Goal: Obtain resource: Obtain resource

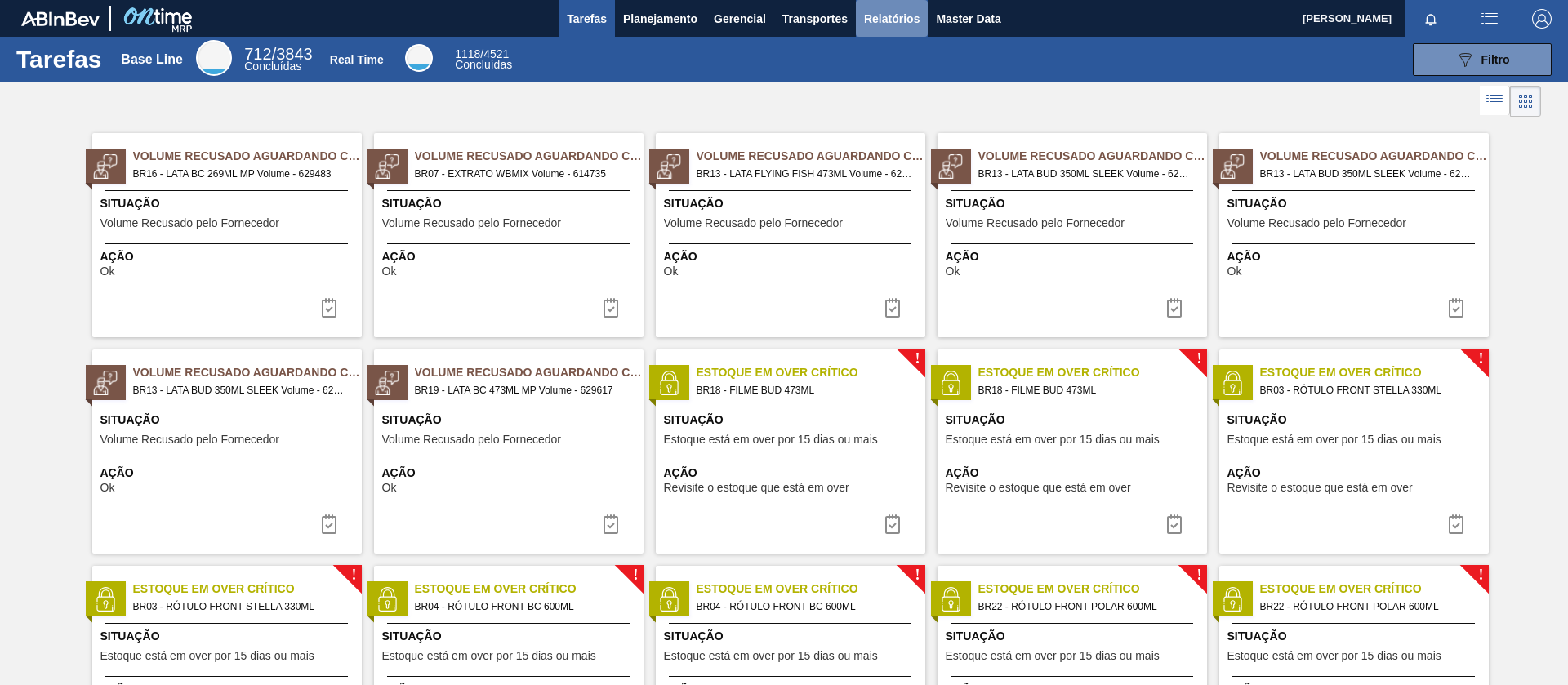
click at [888, 13] on span "Relatórios" at bounding box center [892, 19] width 56 height 19
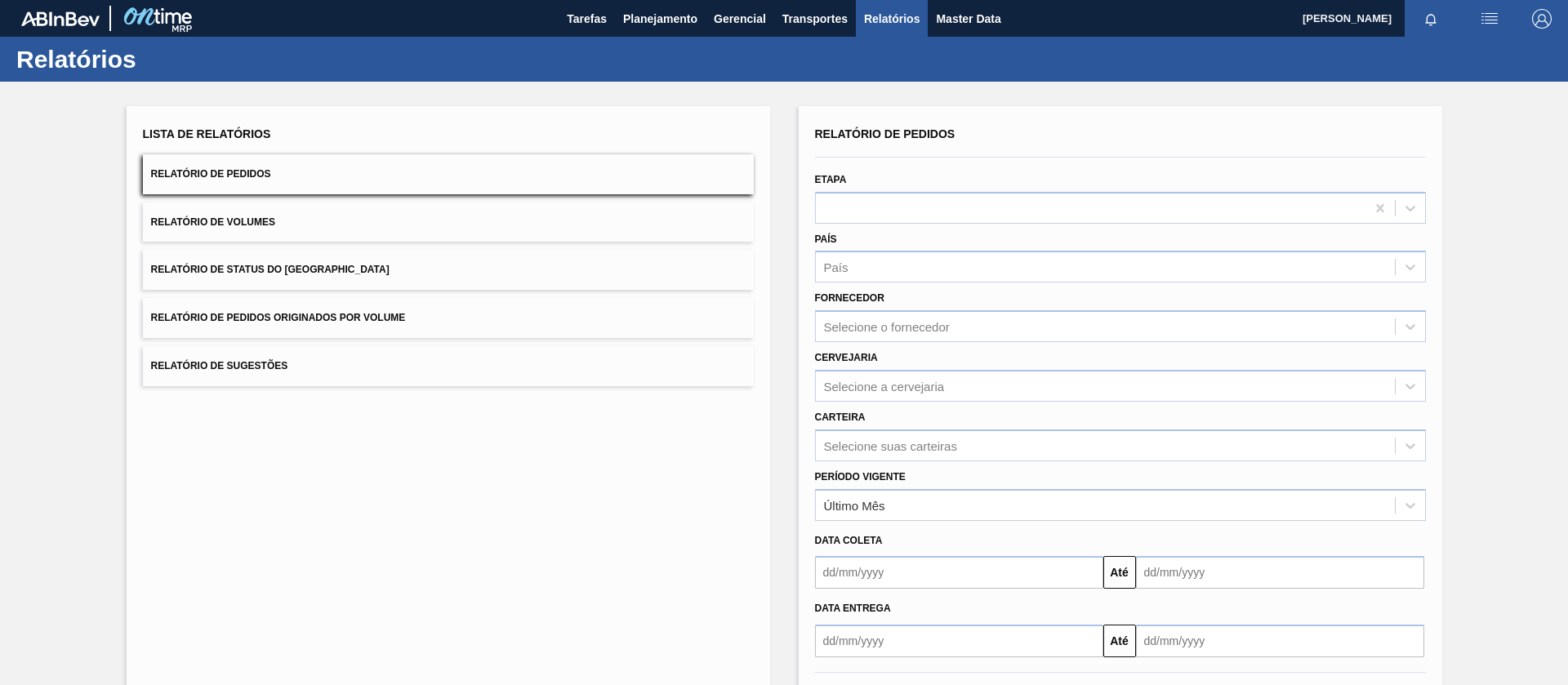
click at [391, 321] on span "Relatório de Pedidos Originados por Volume" at bounding box center [278, 318] width 255 height 12
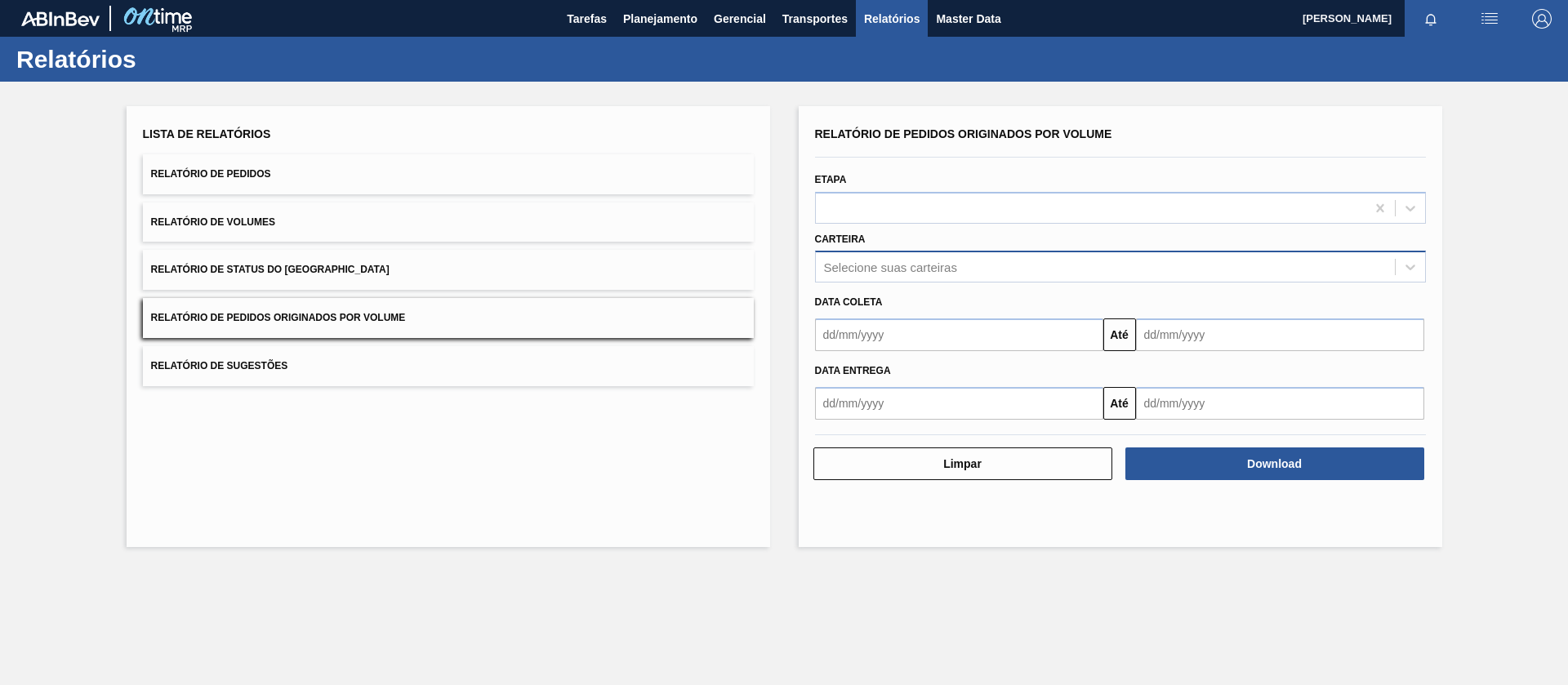
click at [983, 268] on div "Selecione suas carteiras" at bounding box center [1105, 268] width 579 height 24
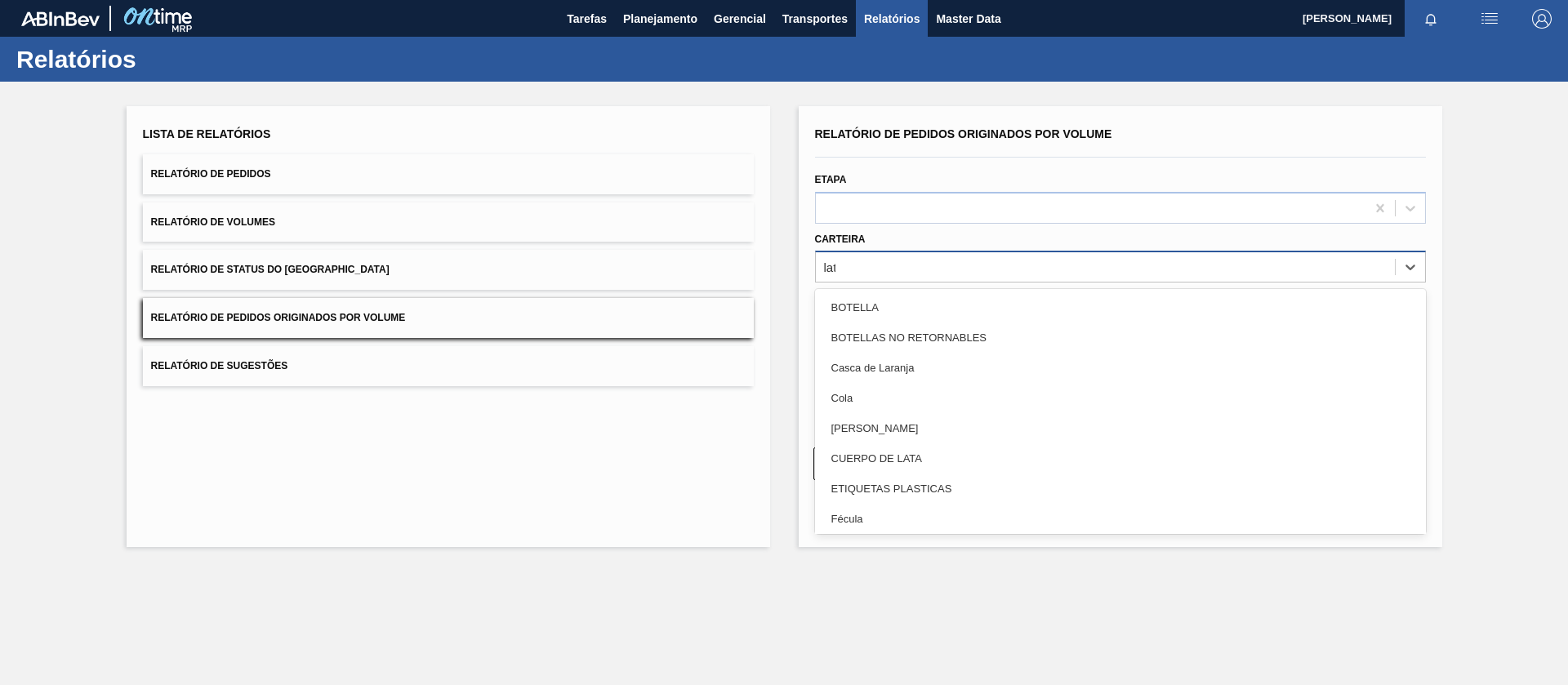
type input "lata"
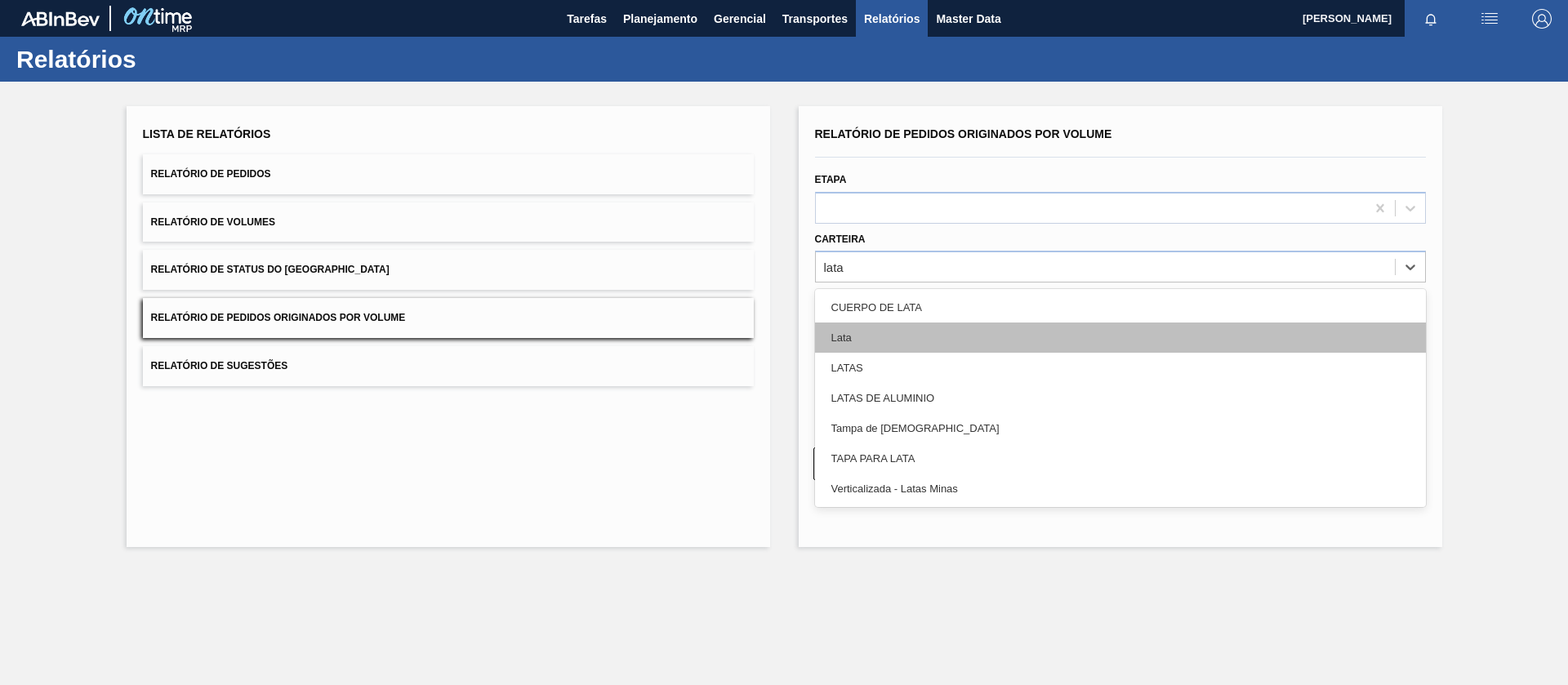
click at [891, 330] on div "Lata" at bounding box center [1120, 337] width 611 height 30
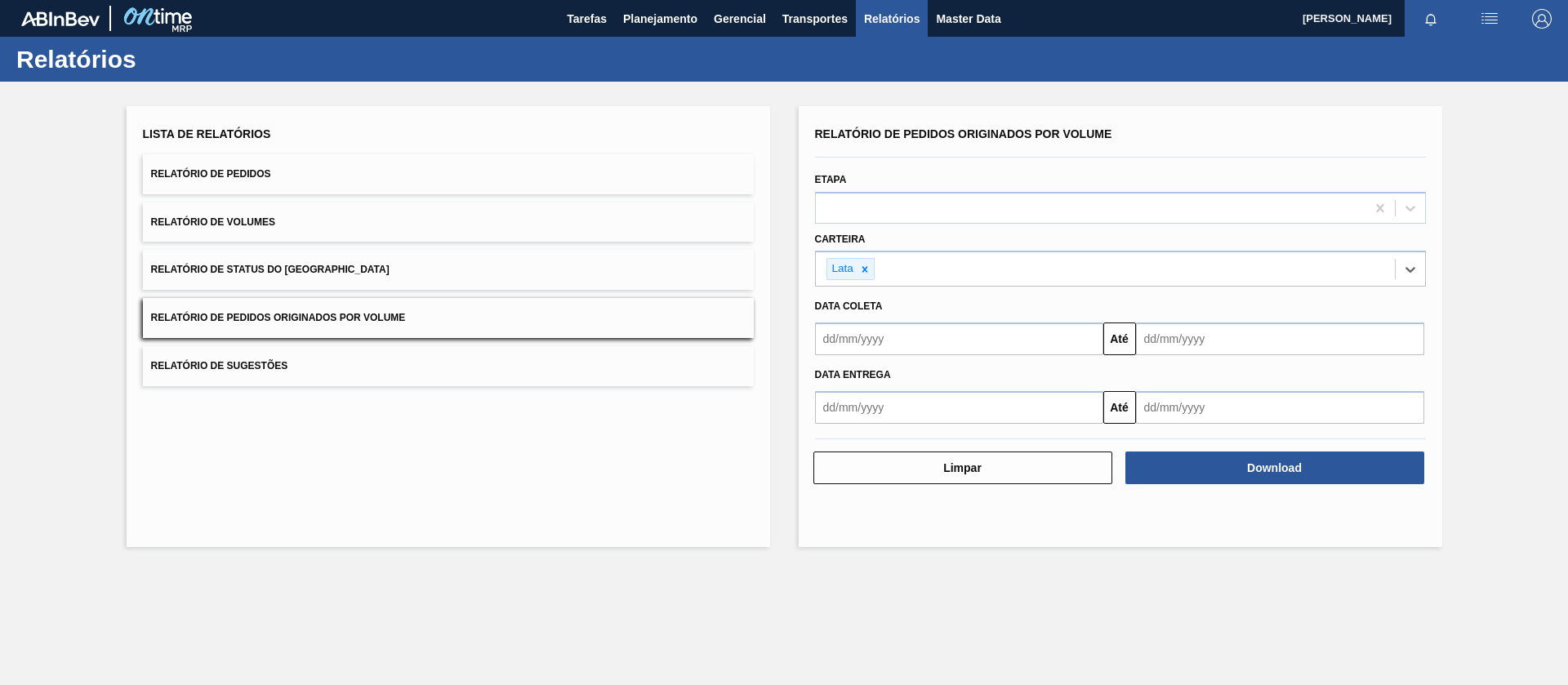
click at [993, 350] on input "text" at bounding box center [959, 338] width 289 height 33
click at [911, 428] on div "1" at bounding box center [914, 431] width 22 height 22
type input "[DATE]"
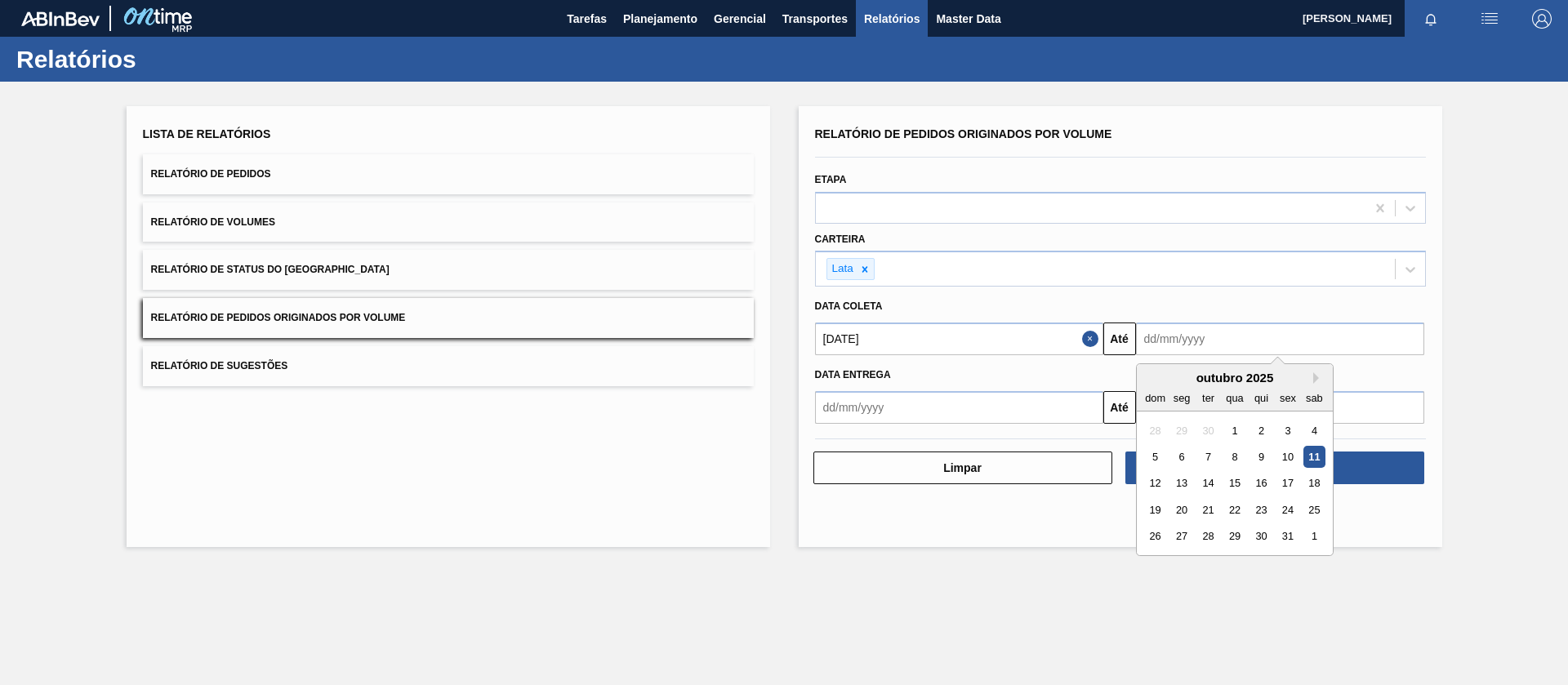
click at [1237, 329] on input "text" at bounding box center [1279, 338] width 289 height 33
click at [1283, 534] on div "31" at bounding box center [1287, 537] width 22 height 22
type input "[DATE]"
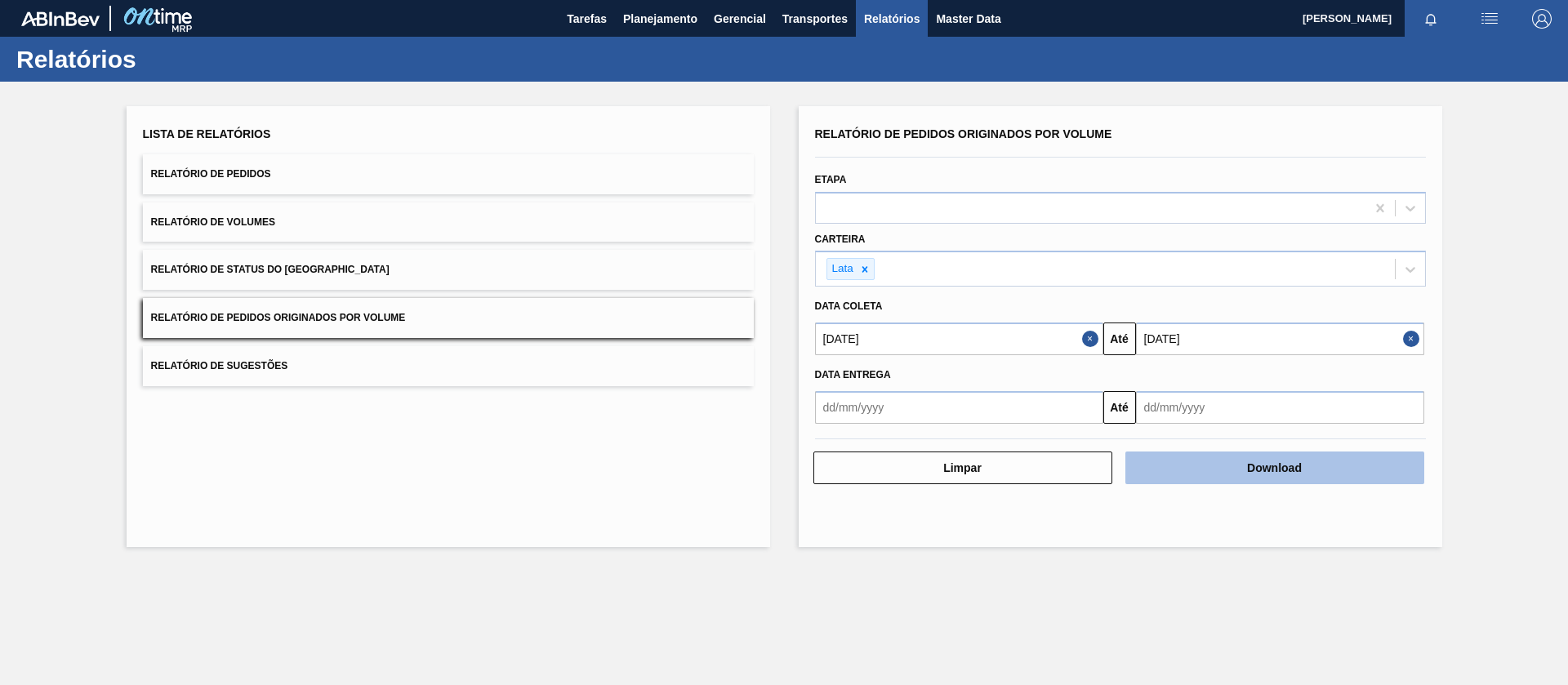
click at [1262, 472] on button "Download" at bounding box center [1274, 468] width 299 height 33
click at [279, 227] on button "Relatório de Volumes" at bounding box center [448, 223] width 611 height 40
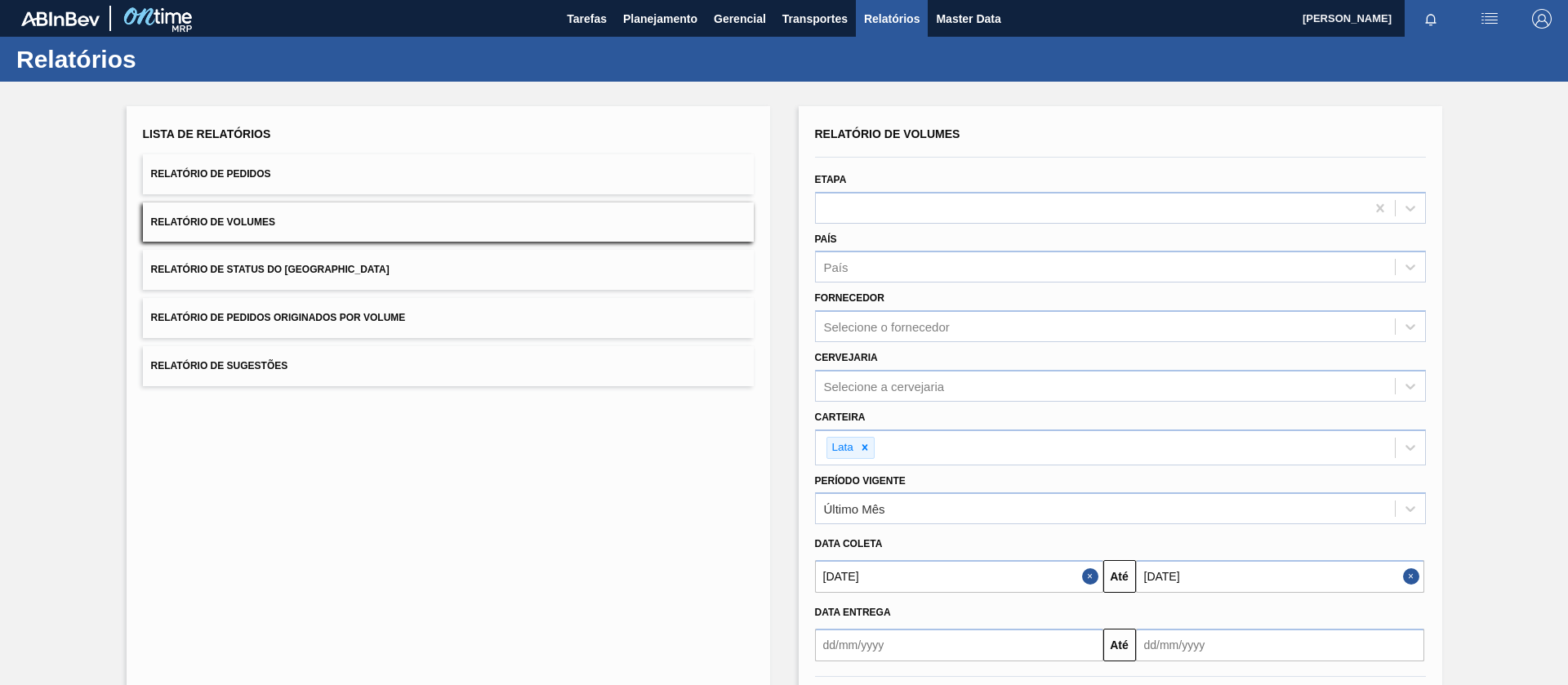
click at [293, 175] on button "Relatório de Pedidos" at bounding box center [448, 174] width 611 height 40
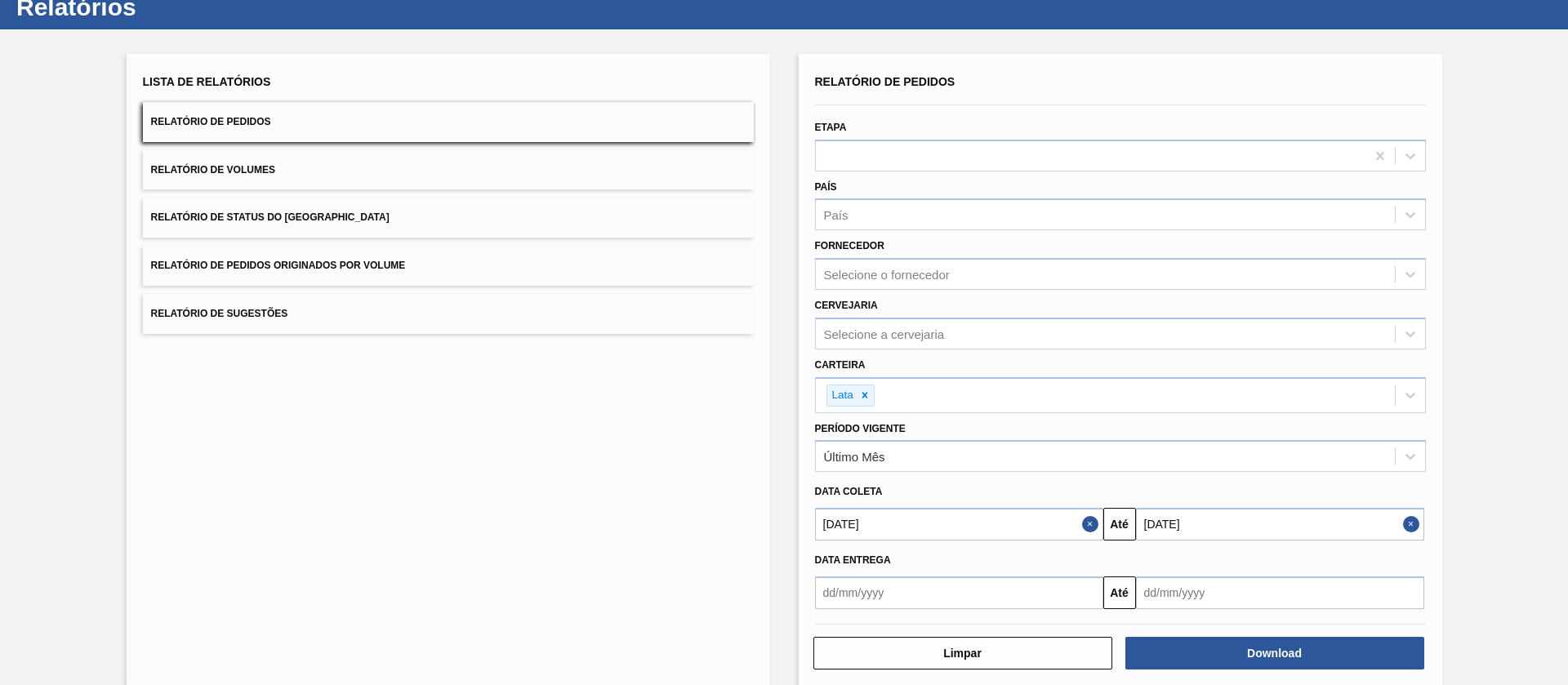
scroll to position [75, 0]
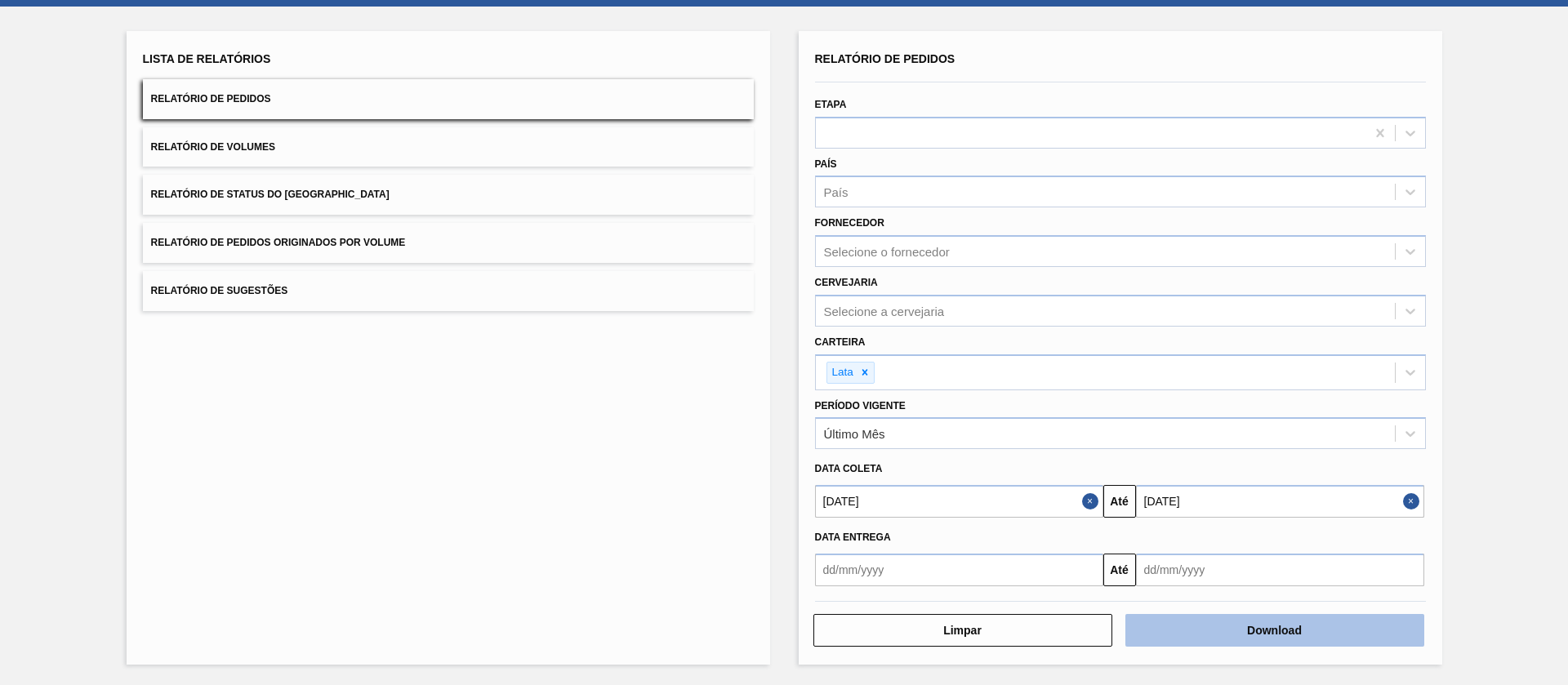
click at [1282, 625] on button "Download" at bounding box center [1274, 630] width 299 height 33
